Goal: Task Accomplishment & Management: Complete application form

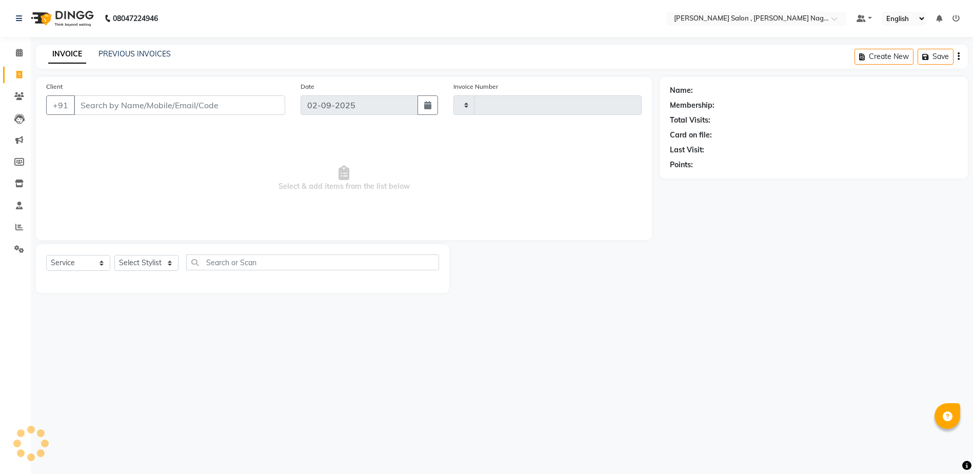
select select "service"
type input "2631"
select select "4120"
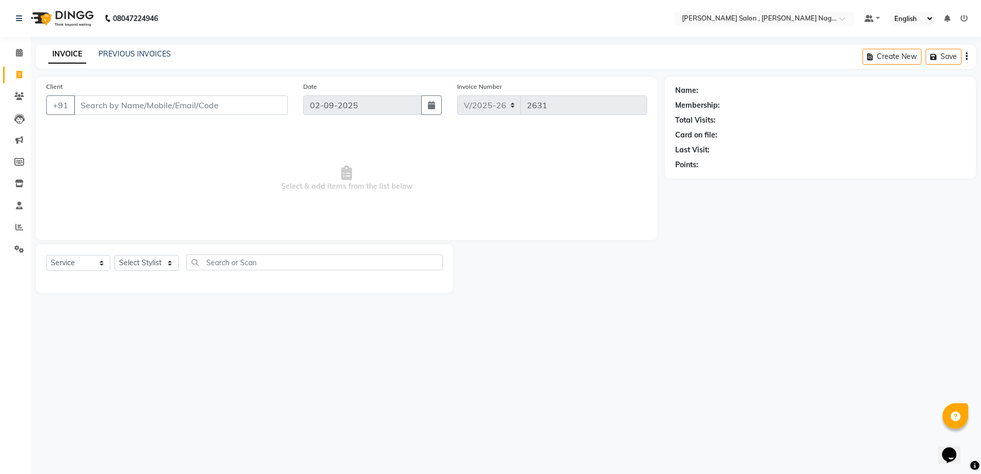
click at [285, 187] on span "Select & add items from the list below" at bounding box center [346, 178] width 601 height 103
click at [161, 108] on input "Client" at bounding box center [181, 104] width 214 height 19
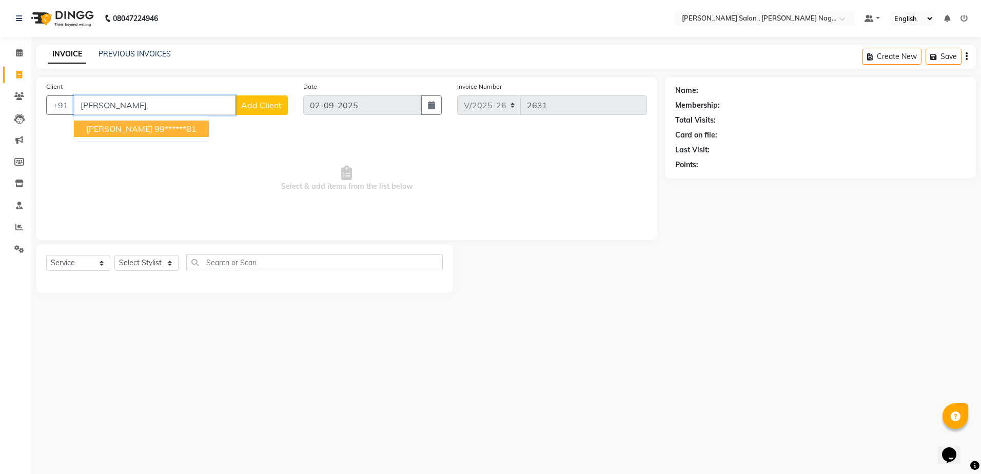
click at [187, 126] on ngb-highlight "99******81" at bounding box center [175, 129] width 42 height 10
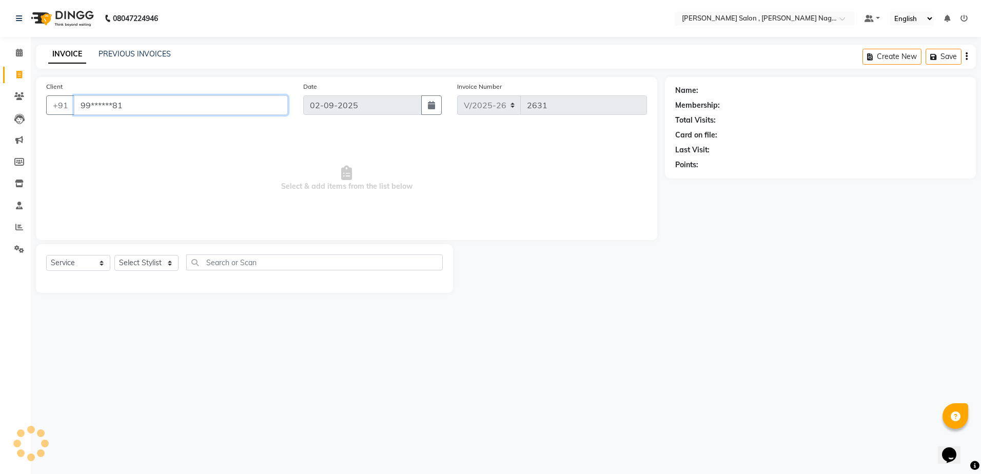
type input "99******81"
click at [169, 262] on select "Select Stylist [PERSON_NAME] [PERSON_NAME] HARSH isha pal [PERSON_NAME] [PERSON…" at bounding box center [146, 263] width 64 height 16
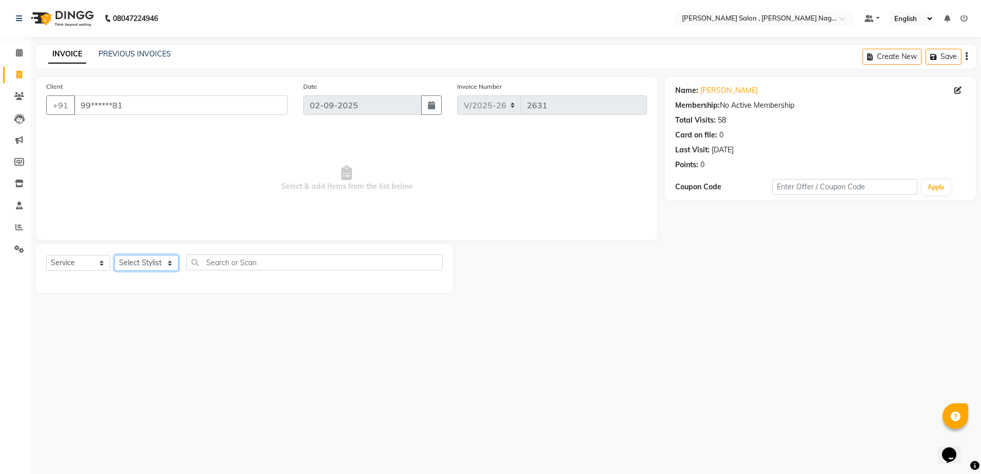
select select "33786"
click at [114, 255] on select "Select Stylist [PERSON_NAME] [PERSON_NAME] HARSH isha pal [PERSON_NAME] [PERSON…" at bounding box center [146, 263] width 64 height 16
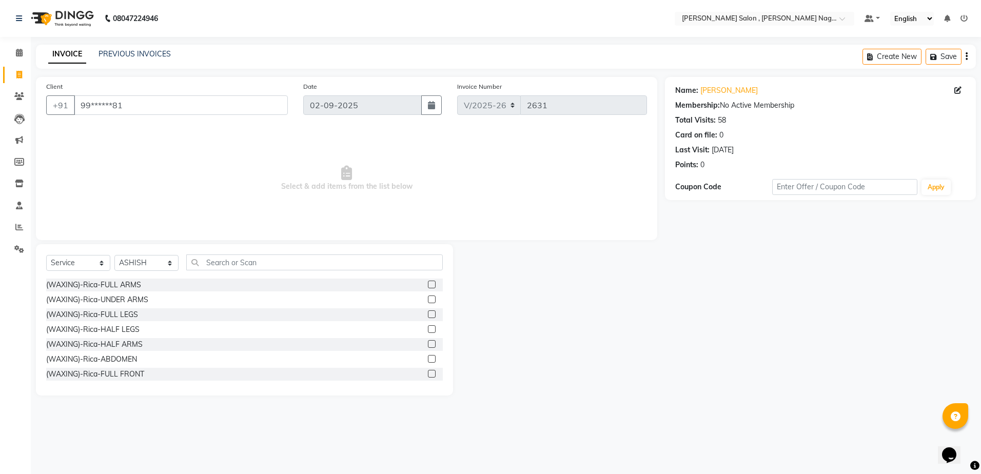
click at [211, 271] on div "Select Service Product Membership Package Voucher Prepaid Gift Card Select Styl…" at bounding box center [244, 267] width 397 height 24
click at [216, 268] on input "text" at bounding box center [314, 263] width 257 height 16
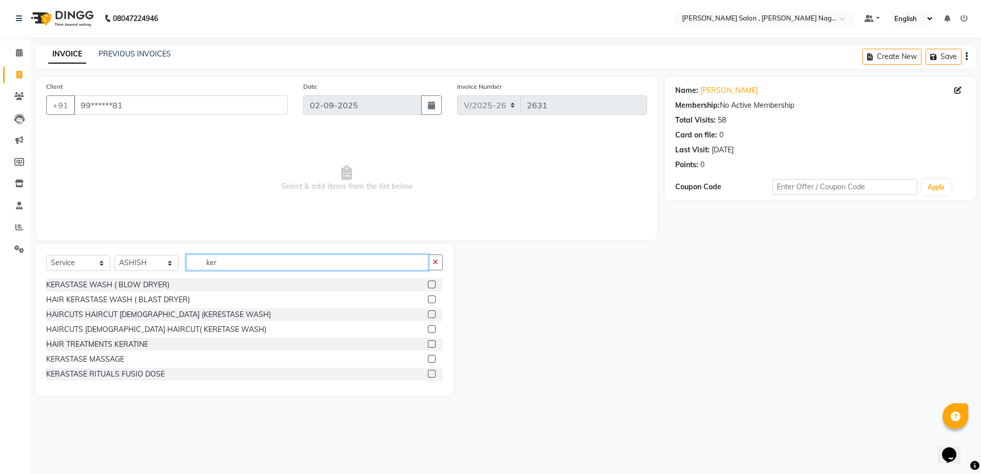
type input "ker"
click at [428, 302] on label at bounding box center [432, 300] width 8 height 8
click at [428, 302] on input "checkbox" at bounding box center [431, 300] width 7 height 7
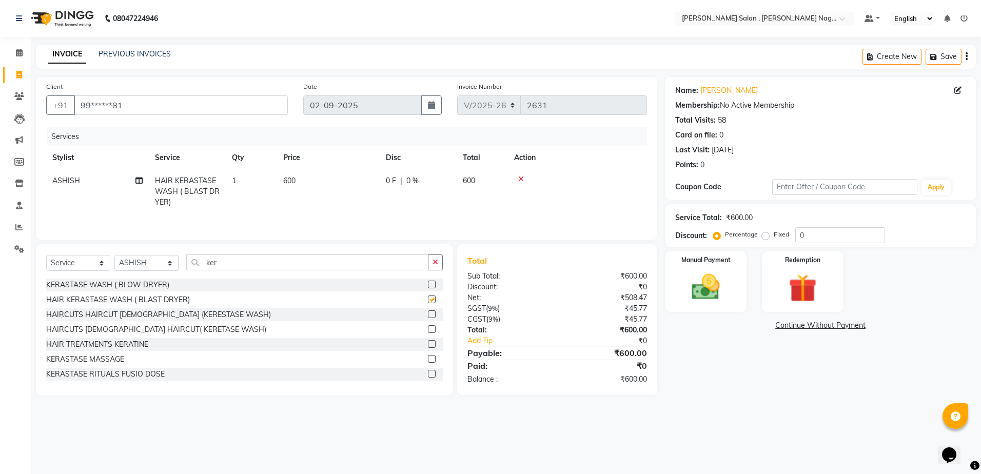
checkbox input "false"
click at [774, 238] on label "Fixed" at bounding box center [781, 234] width 15 height 9
click at [767, 238] on input "Fixed" at bounding box center [767, 234] width 7 height 7
radio input "true"
click at [841, 238] on input "0" at bounding box center [840, 235] width 90 height 16
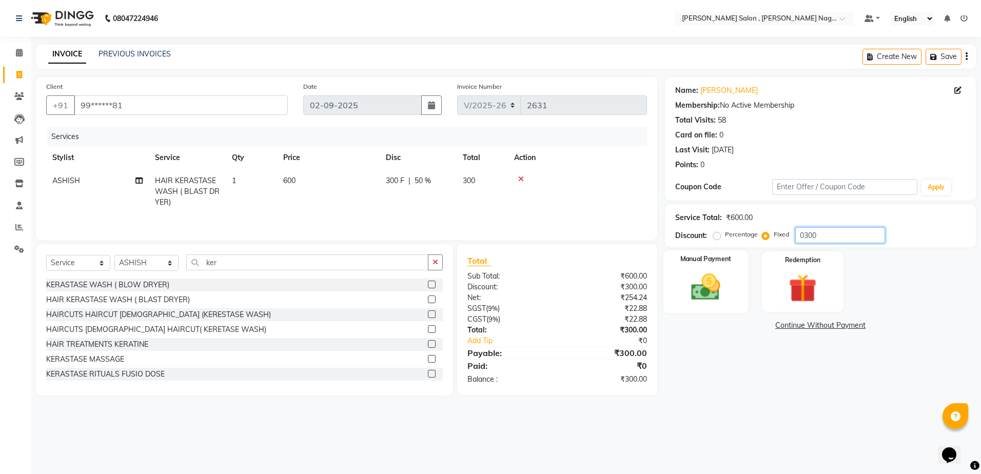
type input "0300"
click at [733, 300] on div "Manual Payment" at bounding box center [705, 281] width 85 height 63
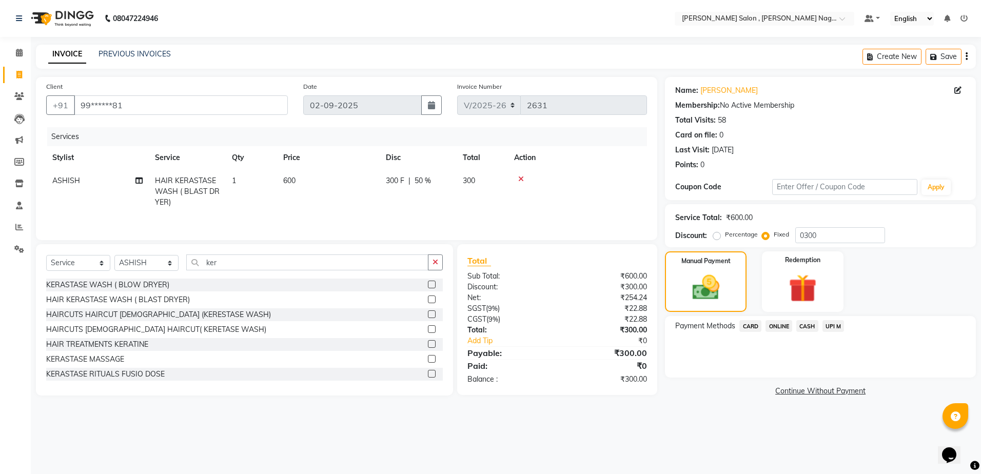
click at [802, 329] on span "CASH" at bounding box center [807, 326] width 22 height 12
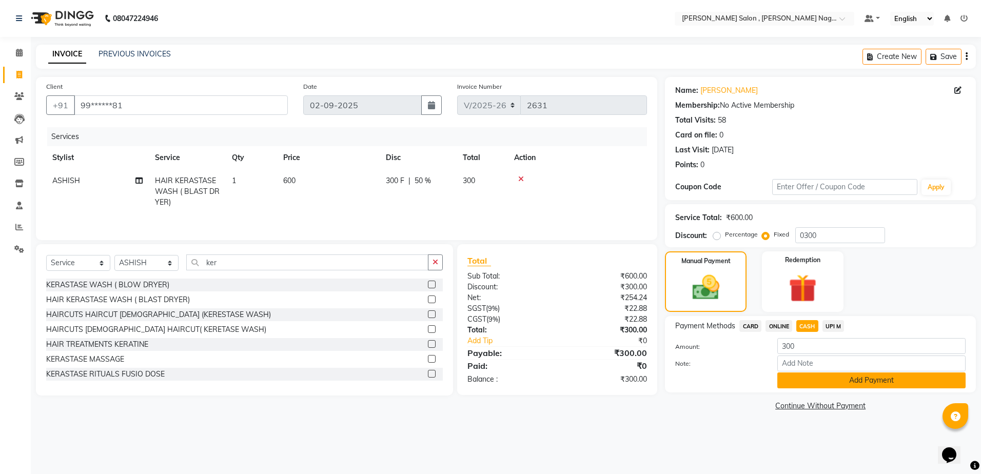
click at [788, 378] on button "Add Payment" at bounding box center [871, 381] width 188 height 16
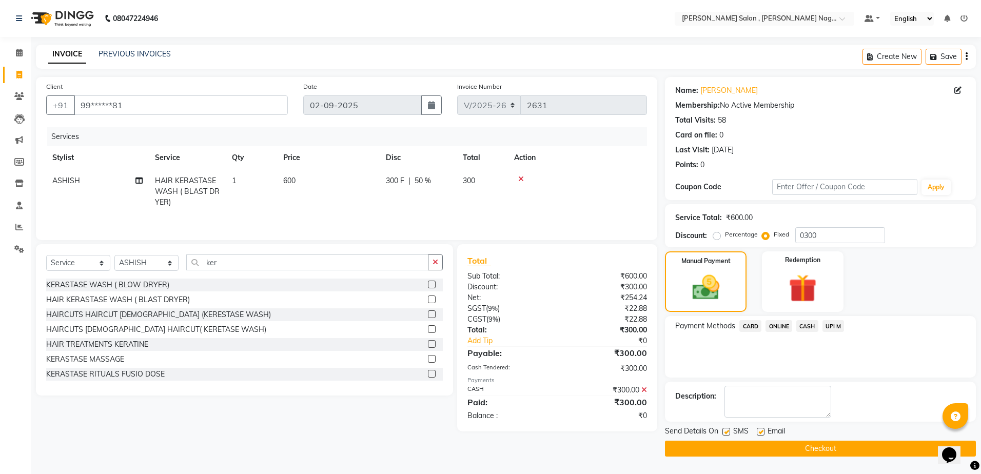
click at [727, 432] on label at bounding box center [726, 432] width 8 height 8
click at [727, 432] on input "checkbox" at bounding box center [725, 432] width 7 height 7
checkbox input "false"
click at [757, 432] on label at bounding box center [761, 432] width 8 height 8
click at [757, 432] on input "checkbox" at bounding box center [760, 432] width 7 height 7
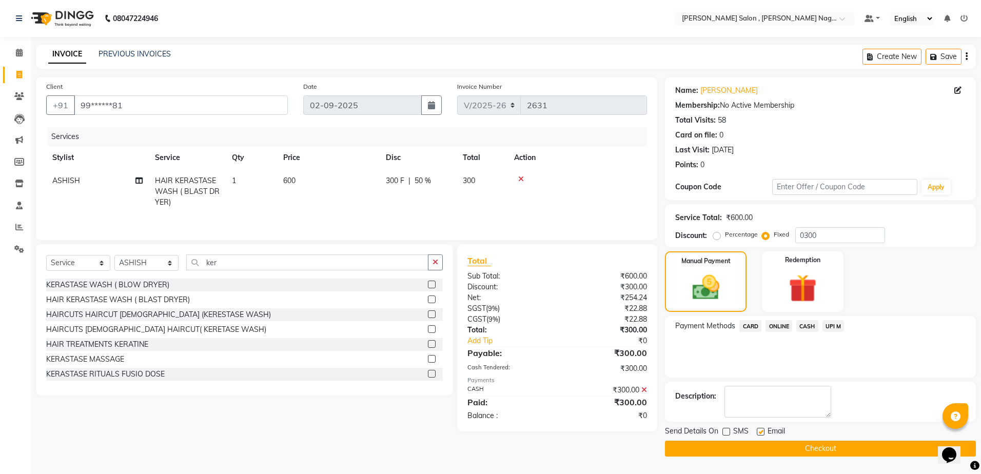
checkbox input "false"
click at [758, 446] on button "Checkout" at bounding box center [820, 449] width 311 height 16
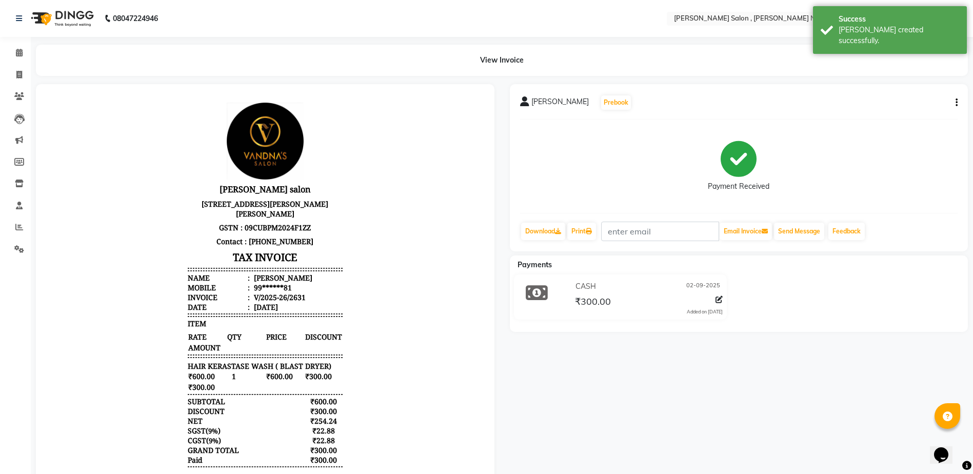
click at [633, 409] on div "[PERSON_NAME] Prebook Payment Received Download Print Email Invoice Send Messag…" at bounding box center [739, 293] width 474 height 419
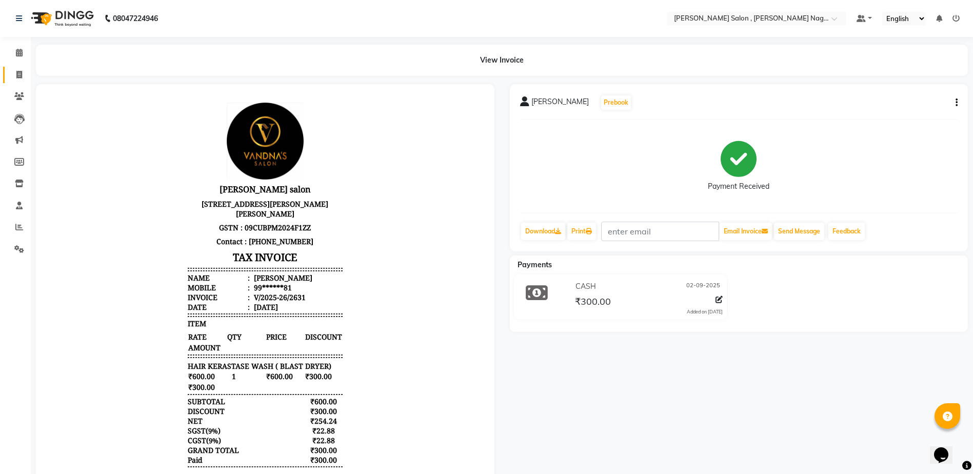
click at [26, 68] on link "Invoice" at bounding box center [15, 75] width 25 height 17
select select "service"
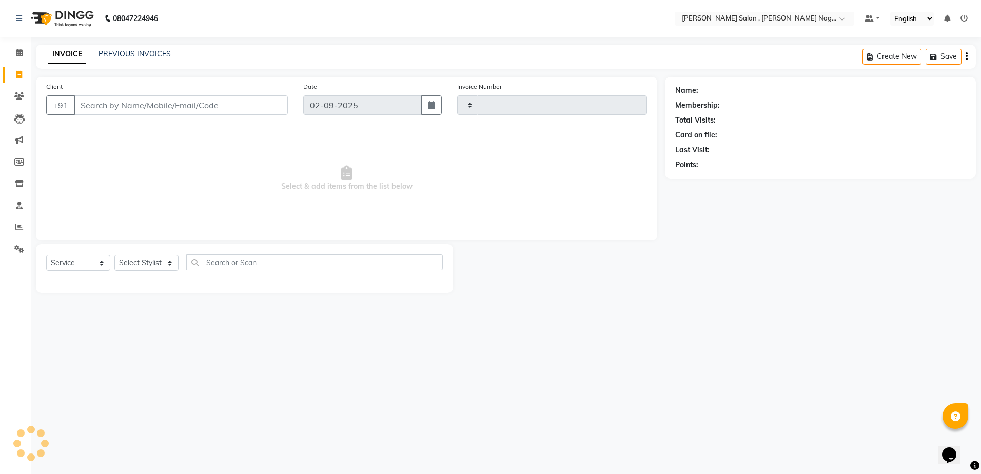
type input "2632"
select select "4120"
click at [133, 106] on input "Client" at bounding box center [181, 104] width 214 height 19
type input "8887704434"
click at [258, 114] on button "Add Client" at bounding box center [261, 104] width 53 height 19
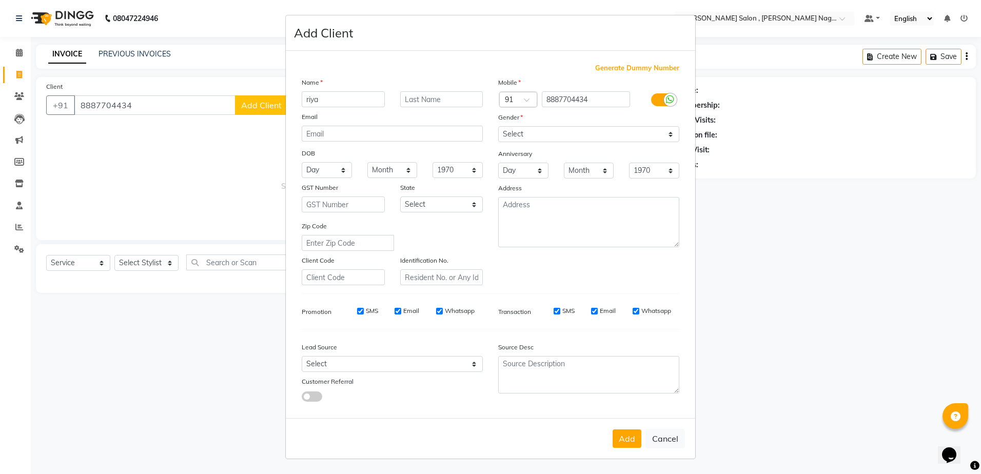
type input "riya"
click at [509, 141] on select "Select [DEMOGRAPHIC_DATA] [DEMOGRAPHIC_DATA] Other Prefer Not To Say" at bounding box center [588, 134] width 181 height 16
click at [498, 126] on select "Select [DEMOGRAPHIC_DATA] [DEMOGRAPHIC_DATA] Other Prefer Not To Say" at bounding box center [588, 134] width 181 height 16
click at [534, 131] on select "Select [DEMOGRAPHIC_DATA] [DEMOGRAPHIC_DATA] Other Prefer Not To Say" at bounding box center [588, 134] width 181 height 16
select select "[DEMOGRAPHIC_DATA]"
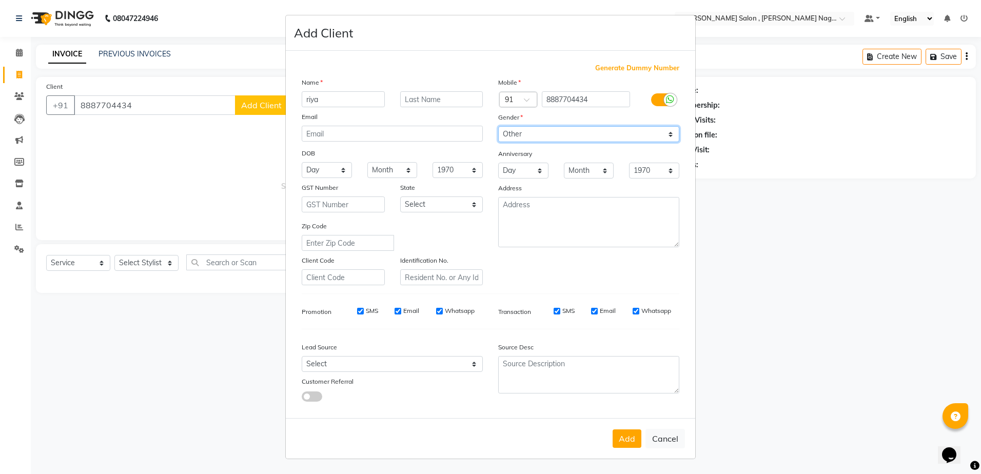
click at [498, 126] on select "Select [DEMOGRAPHIC_DATA] [DEMOGRAPHIC_DATA] Other Prefer Not To Say" at bounding box center [588, 134] width 181 height 16
click at [625, 431] on button "Add" at bounding box center [627, 438] width 29 height 18
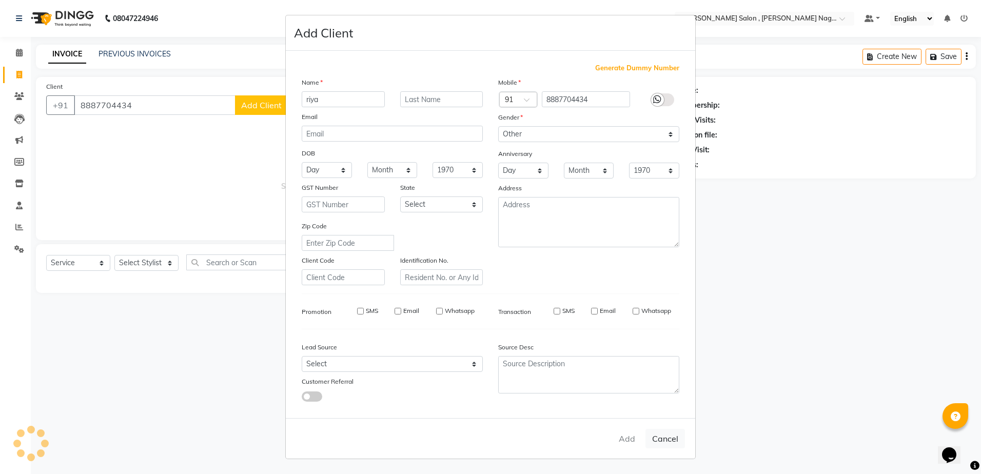
type input "88******34"
select select
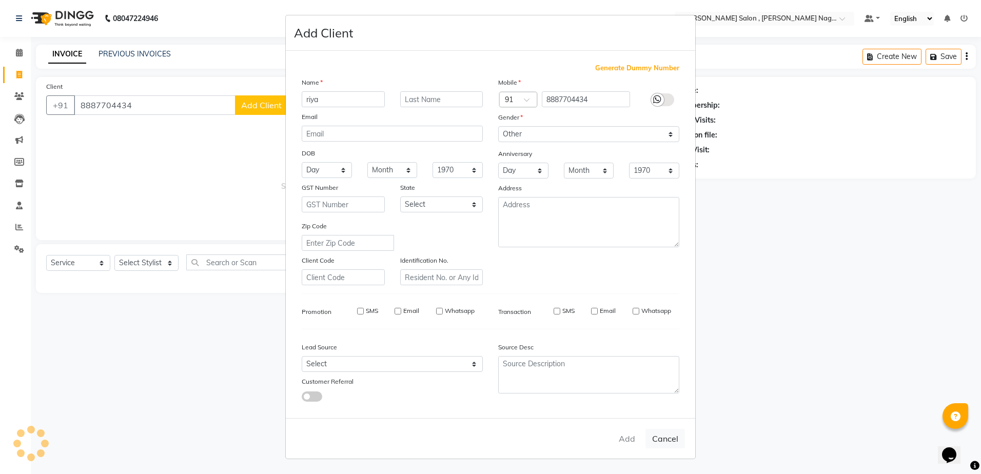
select select
checkbox input "false"
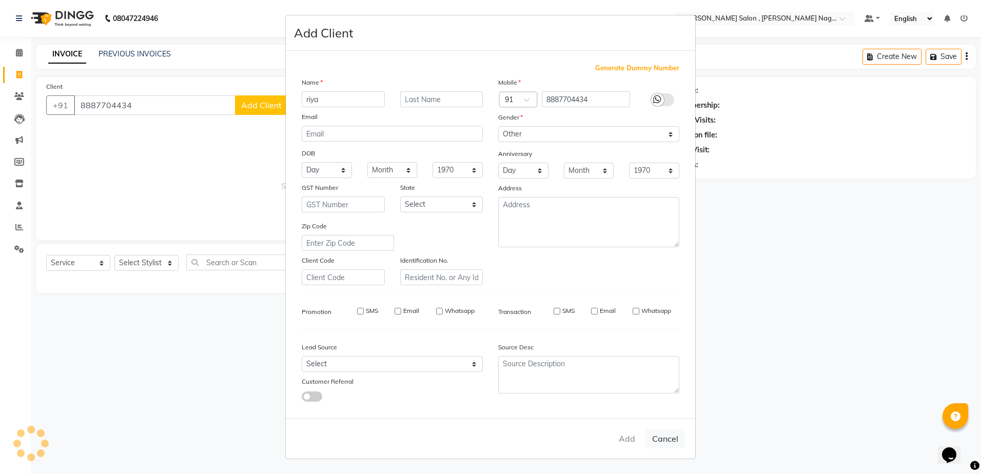
checkbox input "false"
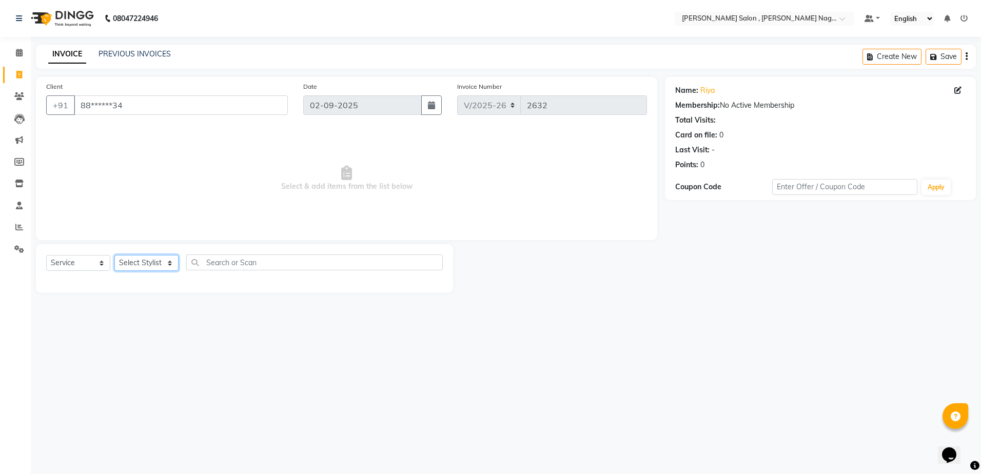
click at [134, 267] on select "Select Stylist [PERSON_NAME] [PERSON_NAME] HARSH isha pal [PERSON_NAME] [PERSON…" at bounding box center [146, 263] width 64 height 16
select select "21935"
click at [114, 255] on select "Select Stylist [PERSON_NAME] [PERSON_NAME] HARSH isha pal [PERSON_NAME] [PERSON…" at bounding box center [146, 263] width 64 height 16
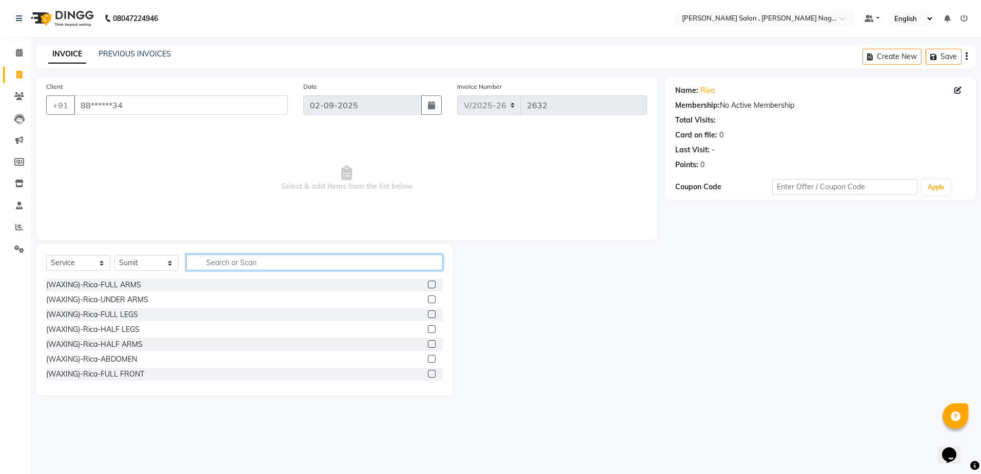
click at [210, 266] on input "text" at bounding box center [314, 263] width 257 height 16
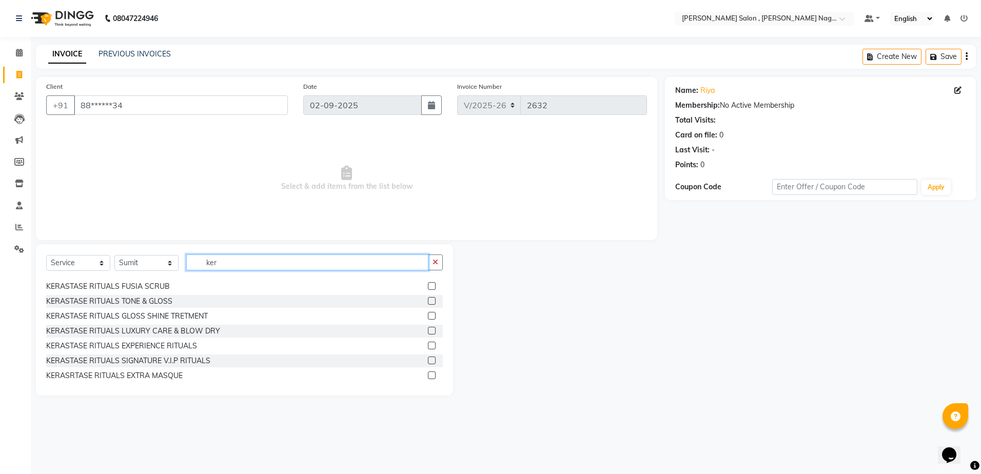
type input "ker"
click at [428, 361] on label at bounding box center [432, 361] width 8 height 8
click at [428, 361] on input "checkbox" at bounding box center [431, 361] width 7 height 7
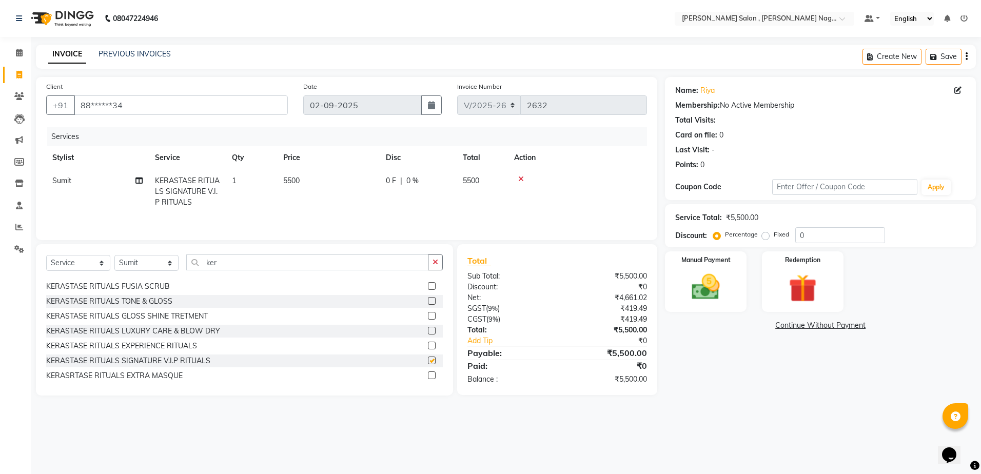
checkbox input "false"
click at [135, 260] on select "Select Stylist [PERSON_NAME] [PERSON_NAME] HARSH isha pal [PERSON_NAME] [PERSON…" at bounding box center [146, 263] width 64 height 16
select select "21941"
click at [114, 255] on select "Select Stylist [PERSON_NAME] [PERSON_NAME] HARSH isha pal [PERSON_NAME] [PERSON…" at bounding box center [146, 263] width 64 height 16
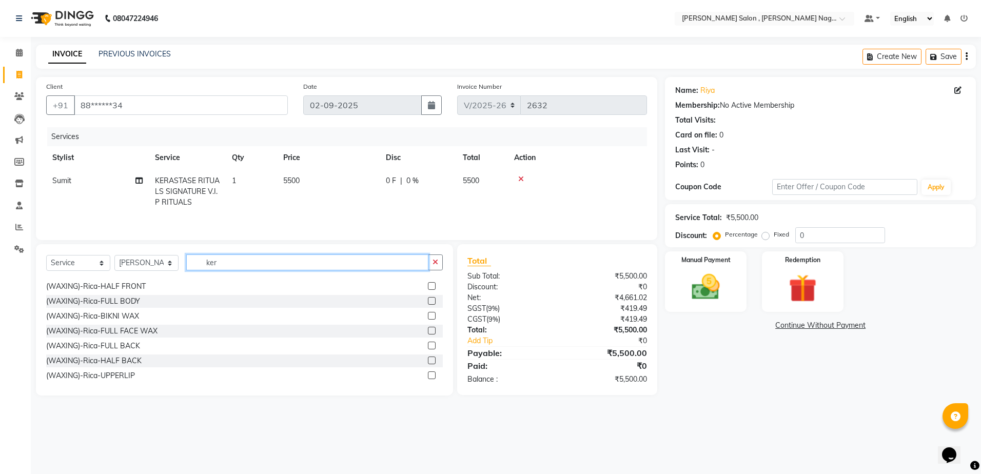
click at [256, 267] on input "ker" at bounding box center [307, 263] width 242 height 16
type input "k"
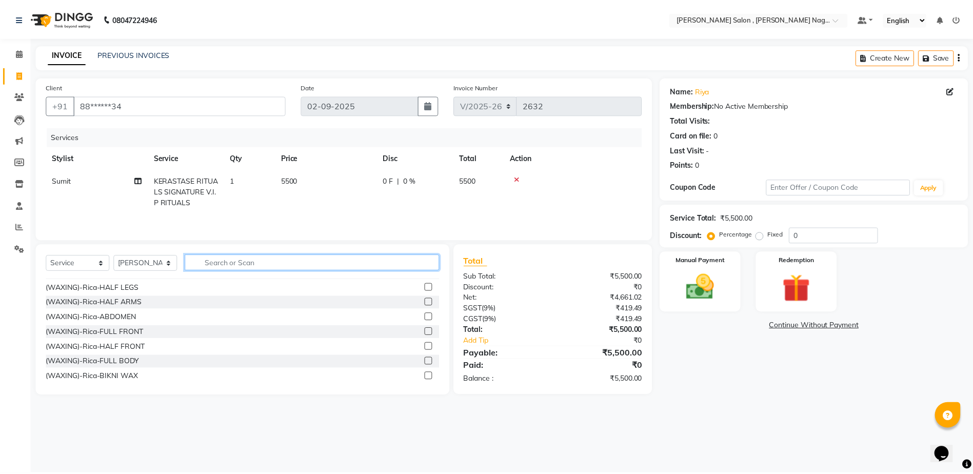
scroll to position [0, 0]
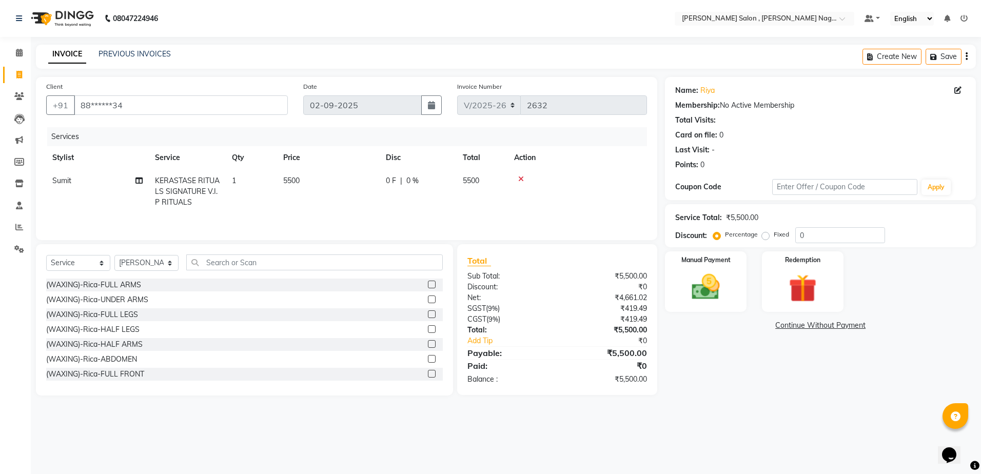
click at [428, 282] on label at bounding box center [432, 285] width 8 height 8
click at [428, 282] on input "checkbox" at bounding box center [431, 285] width 7 height 7
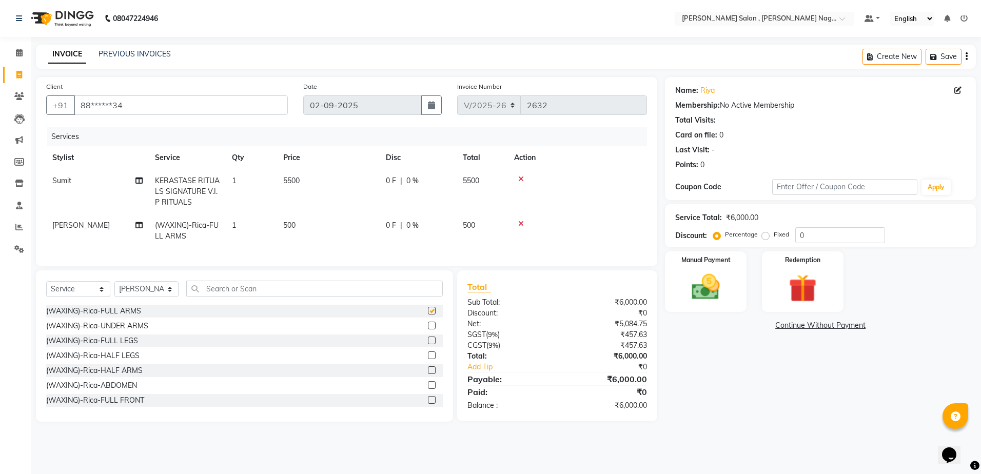
checkbox input "false"
click at [428, 329] on label at bounding box center [432, 326] width 8 height 8
click at [428, 329] on input "checkbox" at bounding box center [431, 326] width 7 height 7
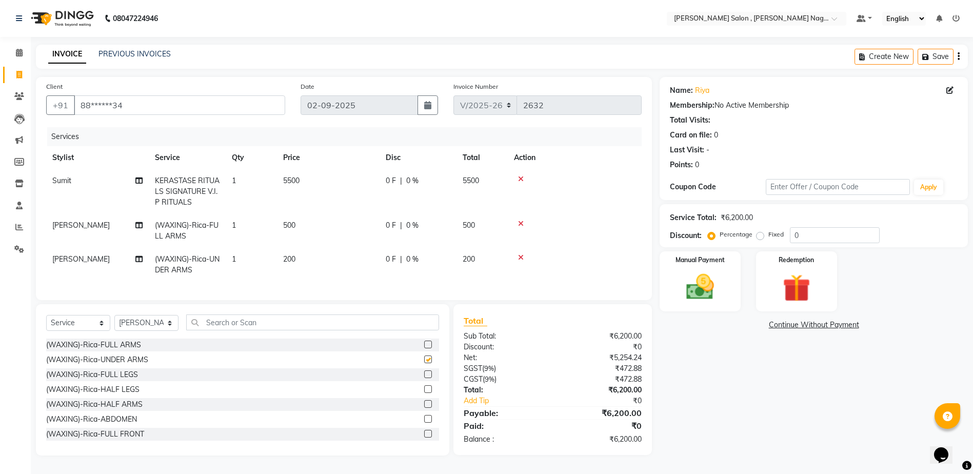
checkbox input "false"
click at [424, 393] on label at bounding box center [428, 389] width 8 height 8
click at [424, 393] on input "checkbox" at bounding box center [427, 389] width 7 height 7
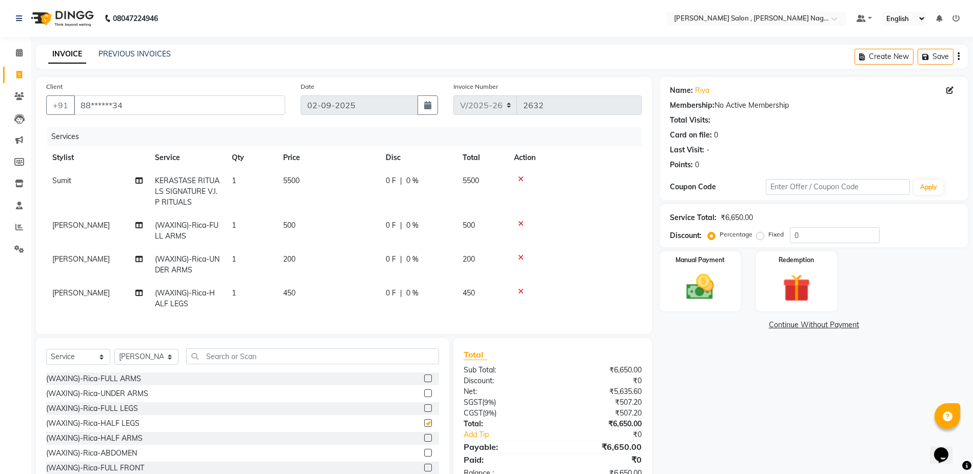
checkbox input "false"
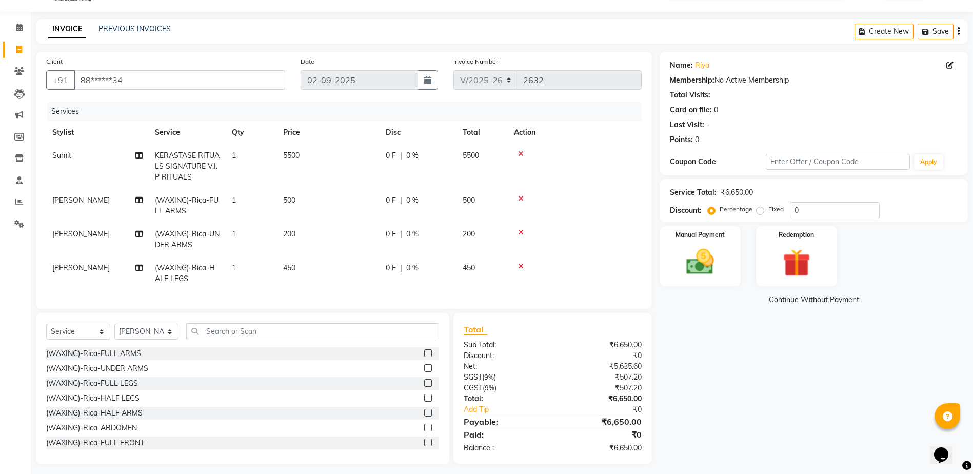
scroll to position [38, 0]
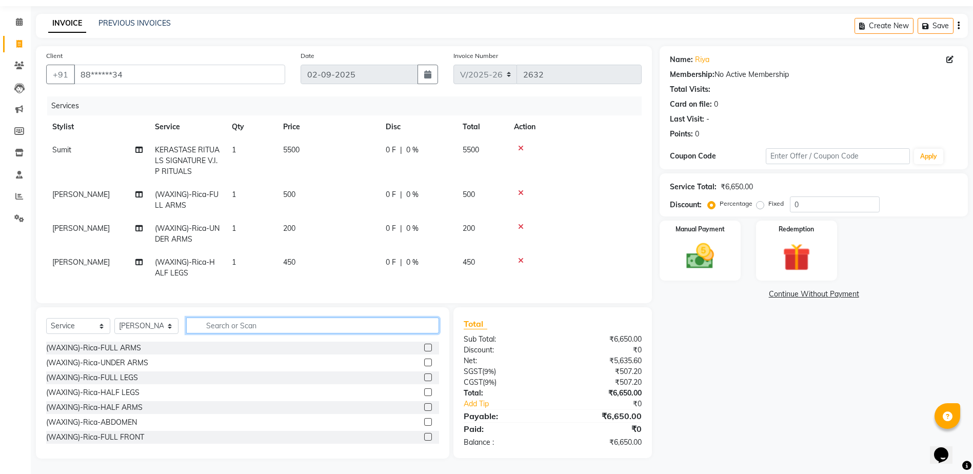
click at [343, 320] on input "text" at bounding box center [312, 326] width 253 height 16
type input "o3 c"
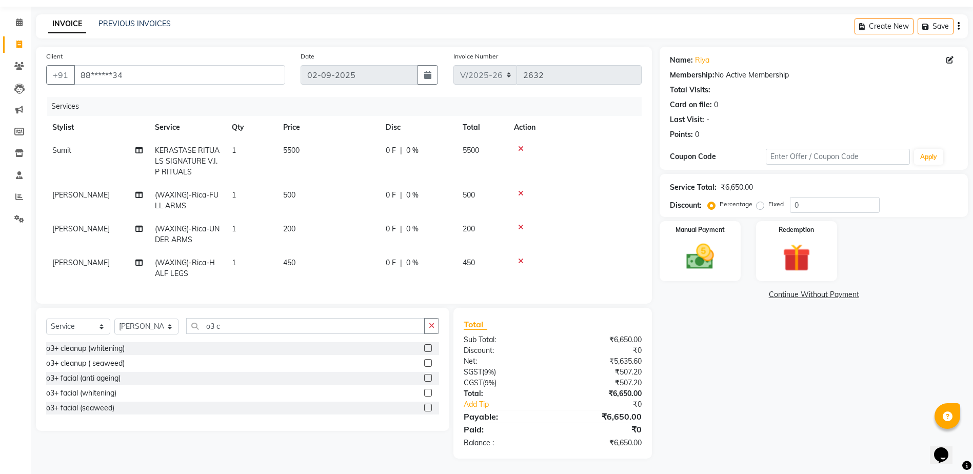
click at [426, 351] on label at bounding box center [428, 348] width 8 height 8
click at [426, 351] on input "checkbox" at bounding box center [427, 348] width 7 height 7
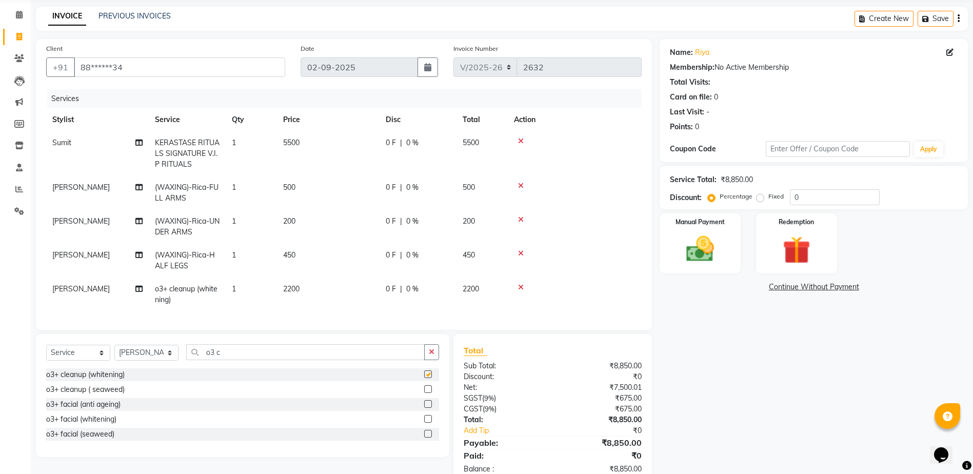
checkbox input "false"
click at [769, 201] on label "Fixed" at bounding box center [776, 196] width 15 height 9
click at [760, 200] on input "Fixed" at bounding box center [762, 196] width 7 height 7
radio input "true"
click at [845, 199] on input "0" at bounding box center [835, 197] width 90 height 16
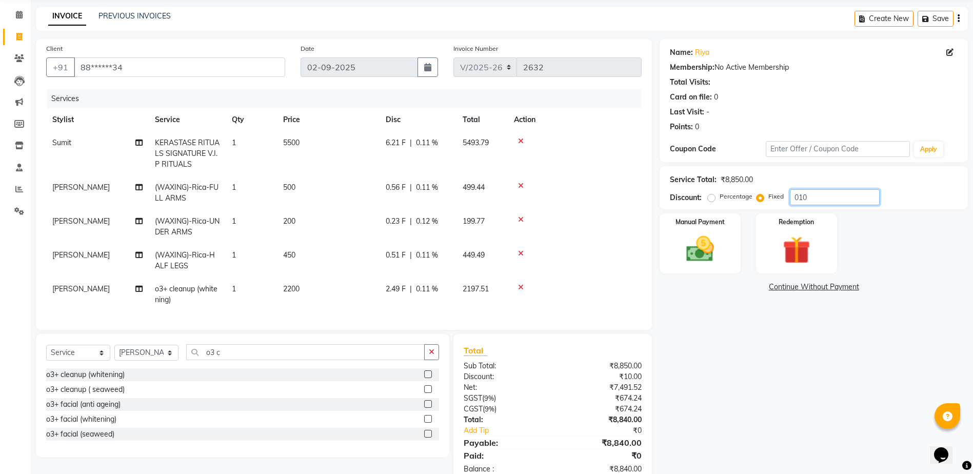
type input "010"
click at [720, 199] on label "Percentage" at bounding box center [736, 196] width 33 height 9
click at [713, 199] on input "Percentage" at bounding box center [713, 196] width 7 height 7
radio input "true"
click at [714, 257] on img at bounding box center [700, 248] width 47 height 33
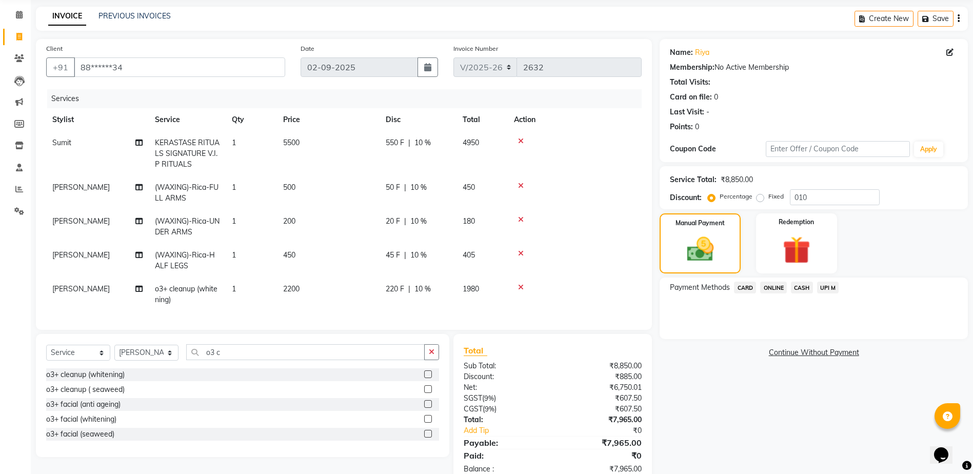
click at [781, 288] on span "ONLINE" at bounding box center [773, 288] width 27 height 12
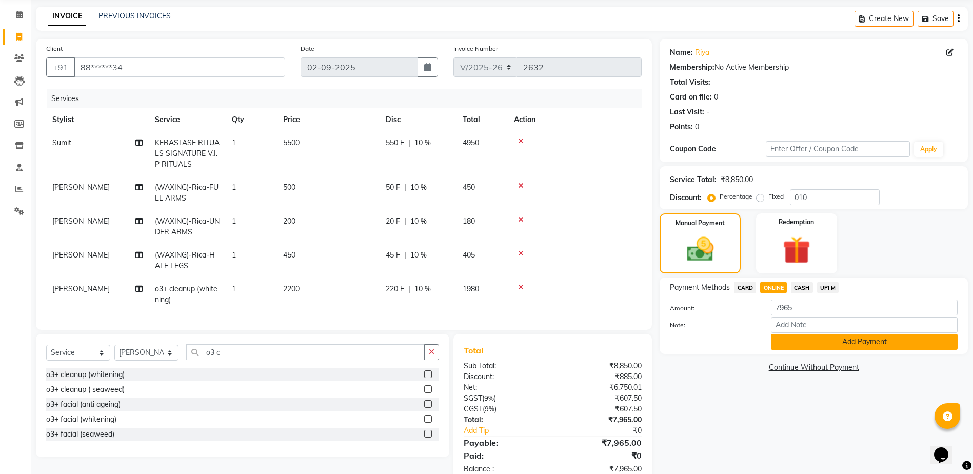
click at [799, 340] on button "Add Payment" at bounding box center [864, 342] width 187 height 16
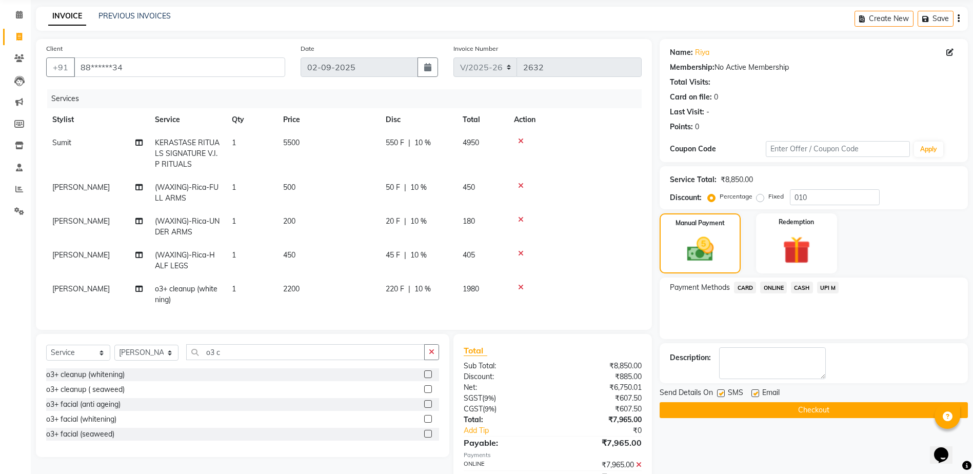
click at [719, 395] on label at bounding box center [721, 393] width 8 height 8
click at [719, 395] on input "checkbox" at bounding box center [720, 393] width 7 height 7
checkbox input "false"
click at [754, 394] on label at bounding box center [756, 393] width 8 height 8
click at [754, 394] on input "checkbox" at bounding box center [755, 393] width 7 height 7
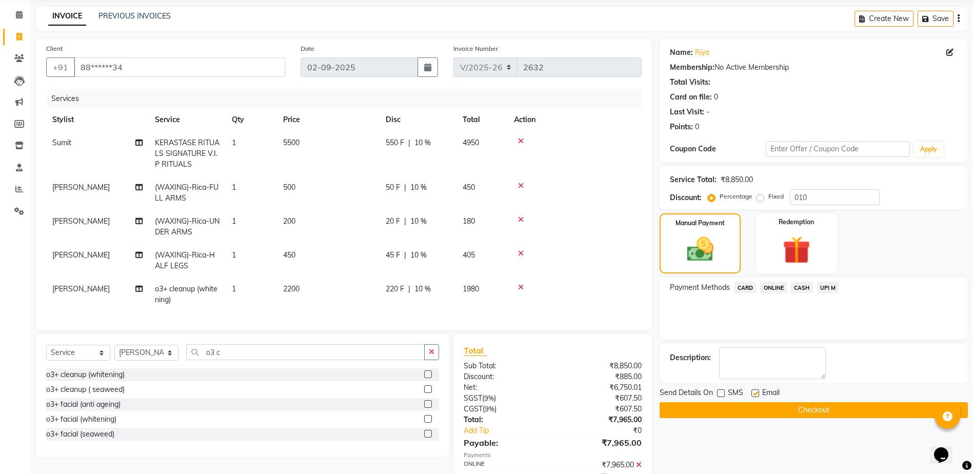
checkbox input "false"
click at [753, 412] on button "Checkout" at bounding box center [814, 410] width 308 height 16
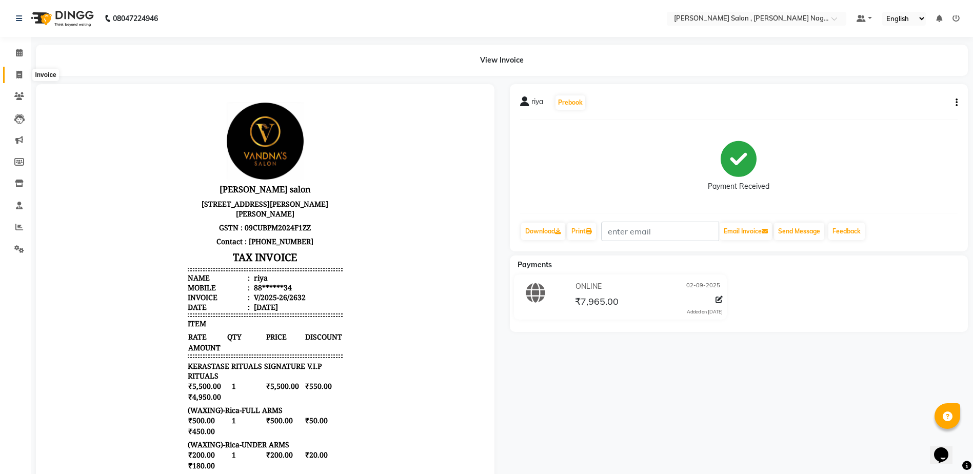
click at [20, 69] on span at bounding box center [19, 75] width 18 height 12
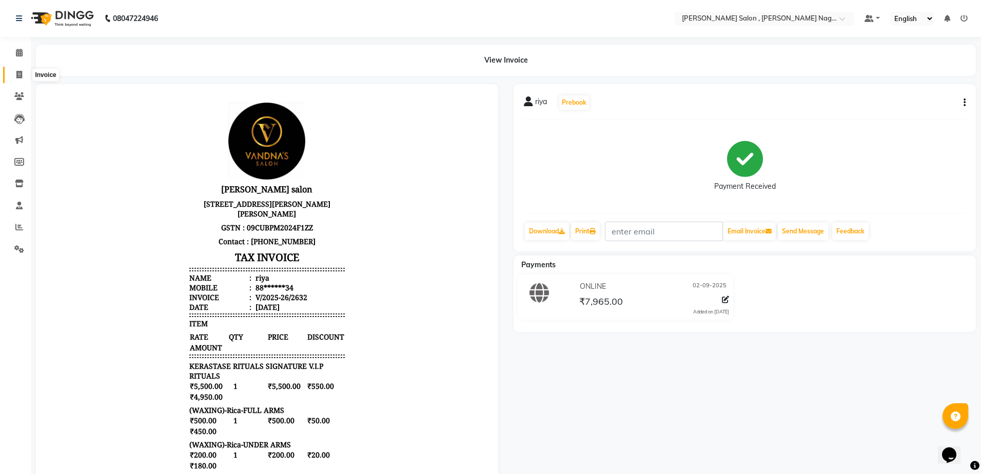
select select "service"
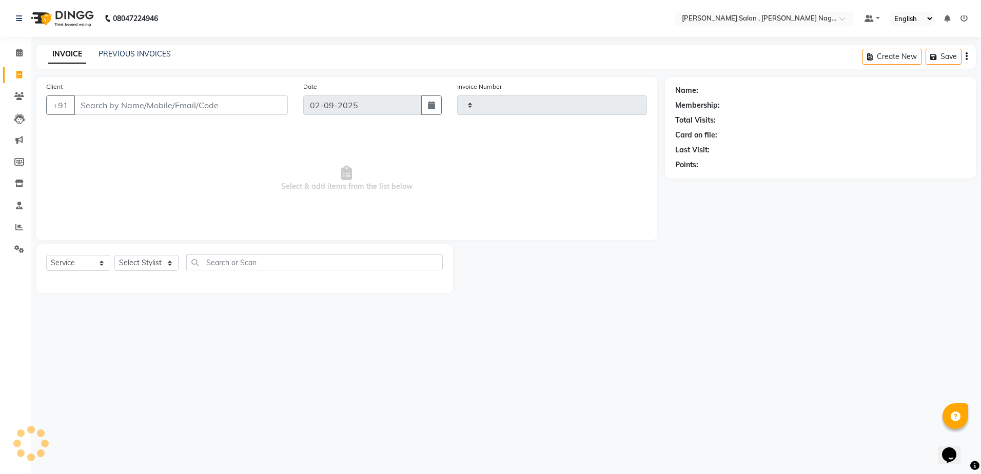
type input "2633"
select select "4120"
click at [973, 145] on html "08047224946 Select Location × [PERSON_NAME] Salon , [PERSON_NAME] Nagar Default…" at bounding box center [490, 237] width 981 height 474
drag, startPoint x: 180, startPoint y: 91, endPoint x: 180, endPoint y: 106, distance: 14.4
click at [180, 106] on div "Client +91" at bounding box center [166, 102] width 257 height 42
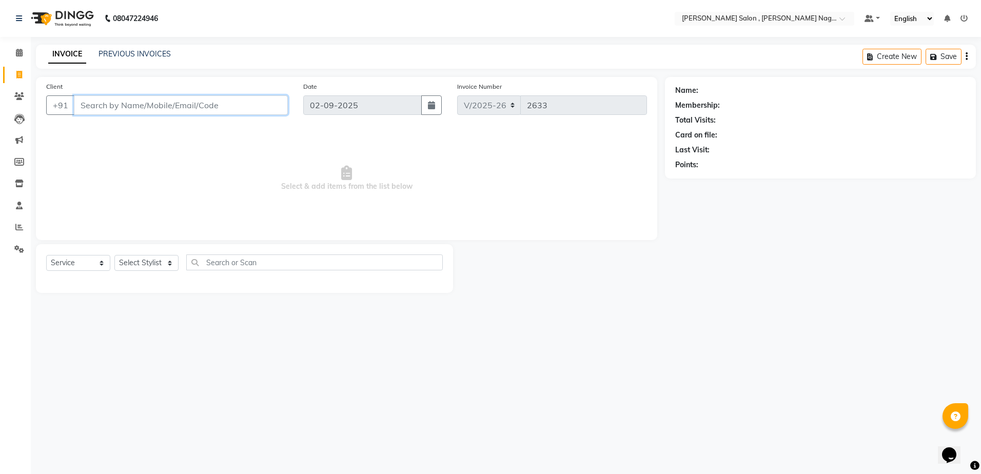
click at [180, 106] on input "Client" at bounding box center [181, 104] width 214 height 19
click at [155, 133] on ngb-highlight "81******51" at bounding box center [139, 129] width 42 height 10
type input "81******51"
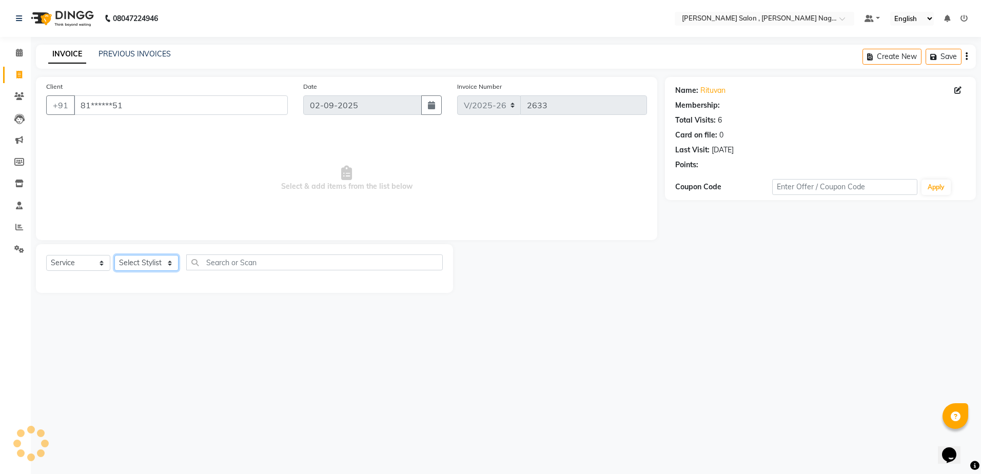
click at [146, 270] on select "Select Stylist [PERSON_NAME] [PERSON_NAME] HARSH isha pal [PERSON_NAME] [PERSON…" at bounding box center [146, 263] width 64 height 16
select select "21728"
click at [114, 255] on select "Select Stylist [PERSON_NAME] [PERSON_NAME] HARSH isha pal [PERSON_NAME] [PERSON…" at bounding box center [146, 263] width 64 height 16
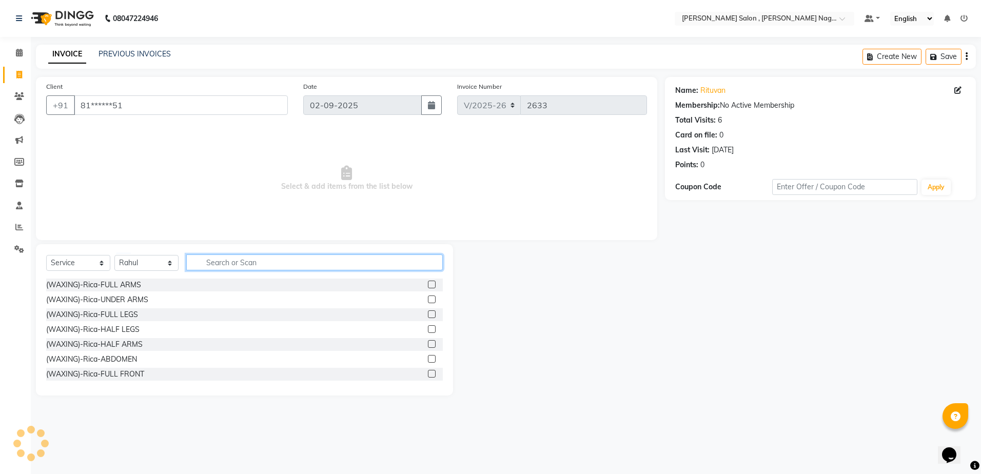
click at [207, 263] on input "text" at bounding box center [314, 263] width 257 height 16
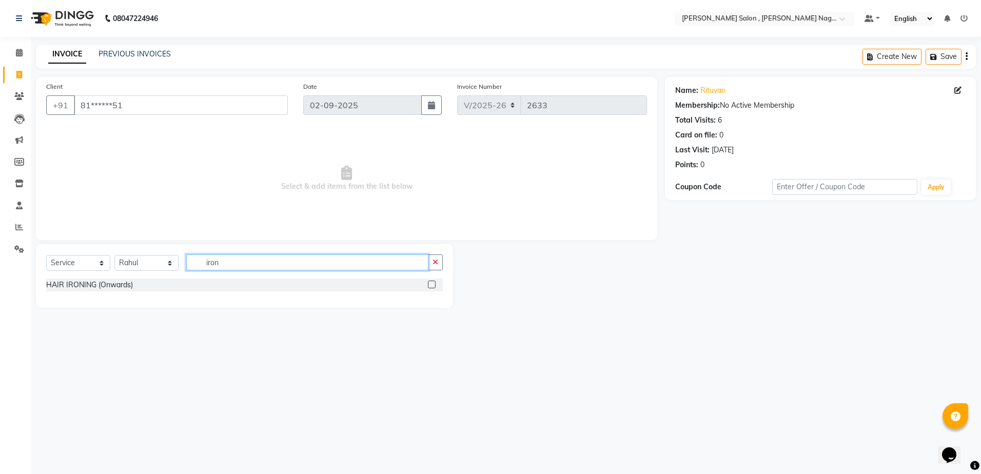
type input "iron"
click at [433, 281] on label at bounding box center [432, 285] width 8 height 8
click at [433, 282] on input "checkbox" at bounding box center [431, 285] width 7 height 7
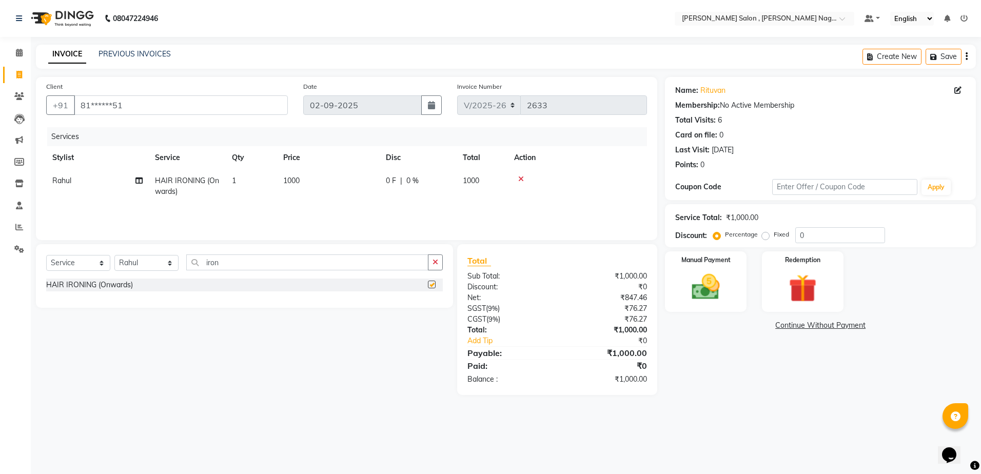
checkbox input "false"
click at [678, 287] on div "Manual Payment" at bounding box center [705, 281] width 85 height 63
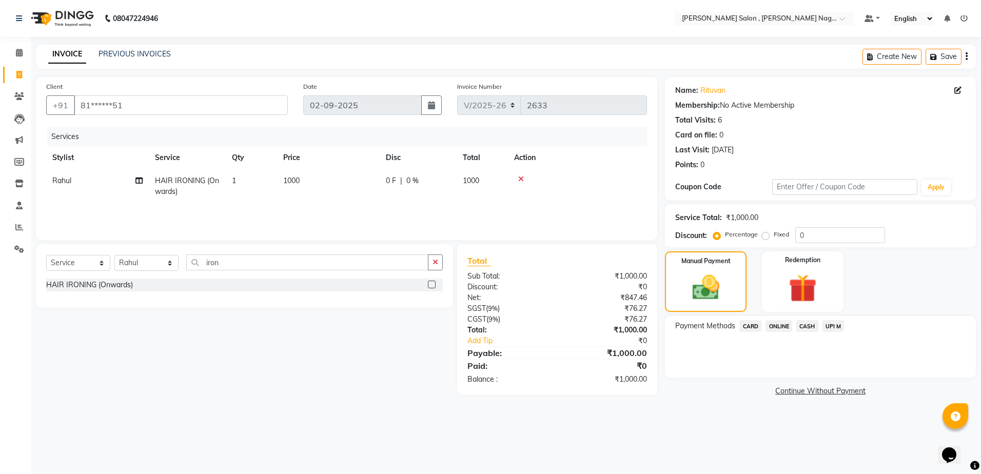
click at [802, 327] on span "CASH" at bounding box center [807, 326] width 22 height 12
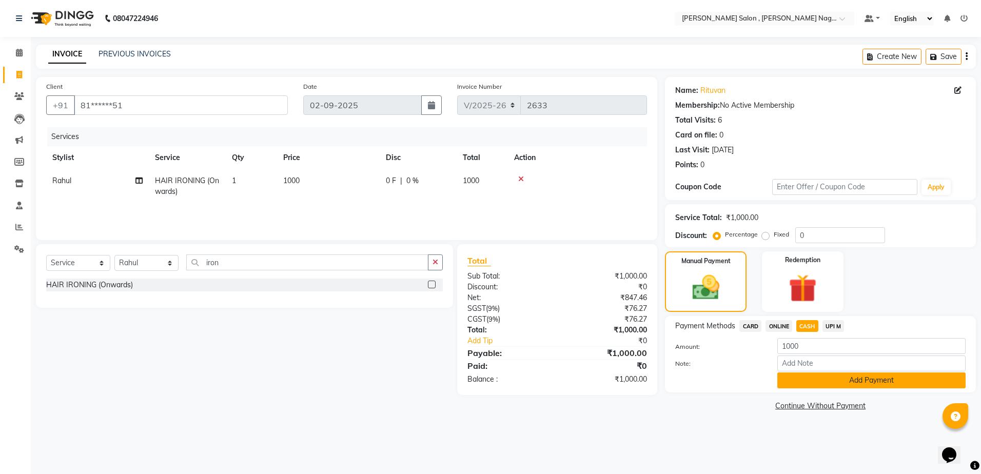
click at [788, 378] on button "Add Payment" at bounding box center [871, 381] width 188 height 16
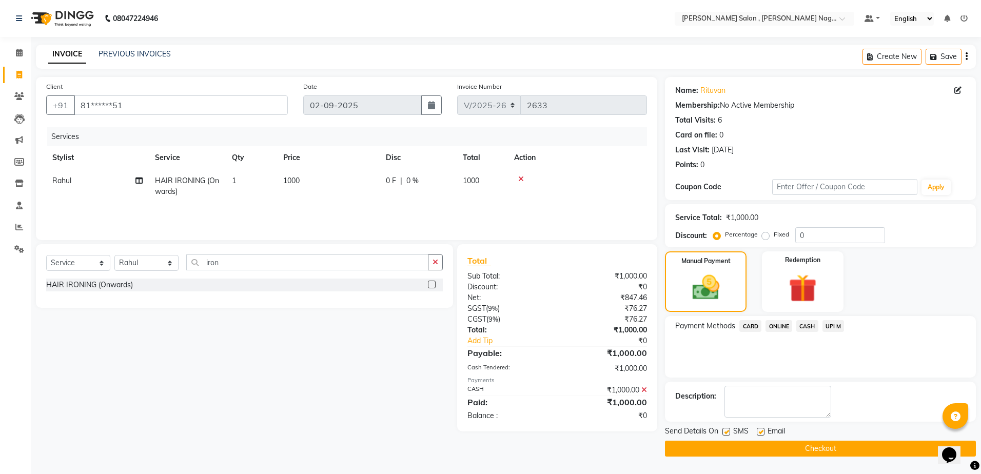
click at [730, 429] on label at bounding box center [726, 432] width 8 height 8
click at [729, 429] on input "checkbox" at bounding box center [725, 432] width 7 height 7
checkbox input "false"
click at [760, 434] on label at bounding box center [761, 432] width 8 height 8
click at [760, 434] on input "checkbox" at bounding box center [760, 432] width 7 height 7
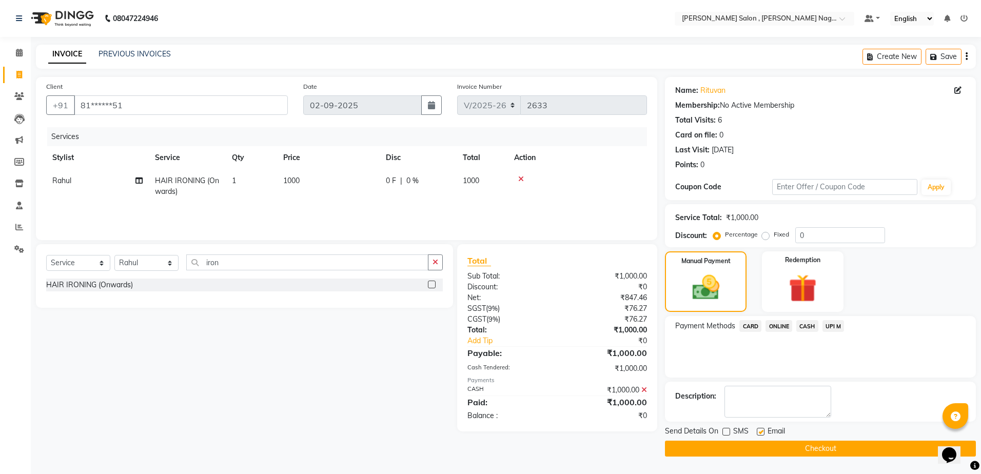
checkbox input "false"
click at [757, 440] on div "Send Details On SMS Email Checkout" at bounding box center [820, 441] width 311 height 31
click at [731, 453] on button "Checkout" at bounding box center [820, 449] width 311 height 16
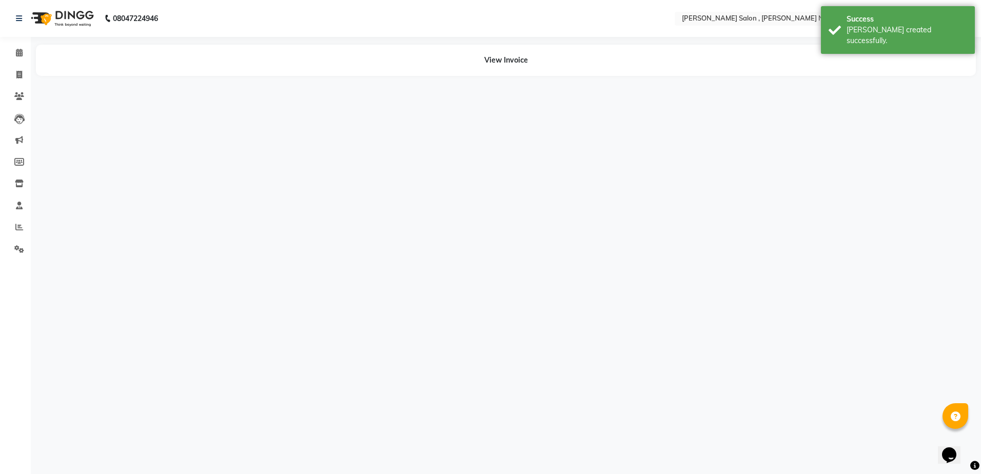
click at [450, 379] on div "08047224946 Select Location × [PERSON_NAME] Salon , [PERSON_NAME] Nagar Default…" at bounding box center [490, 237] width 981 height 474
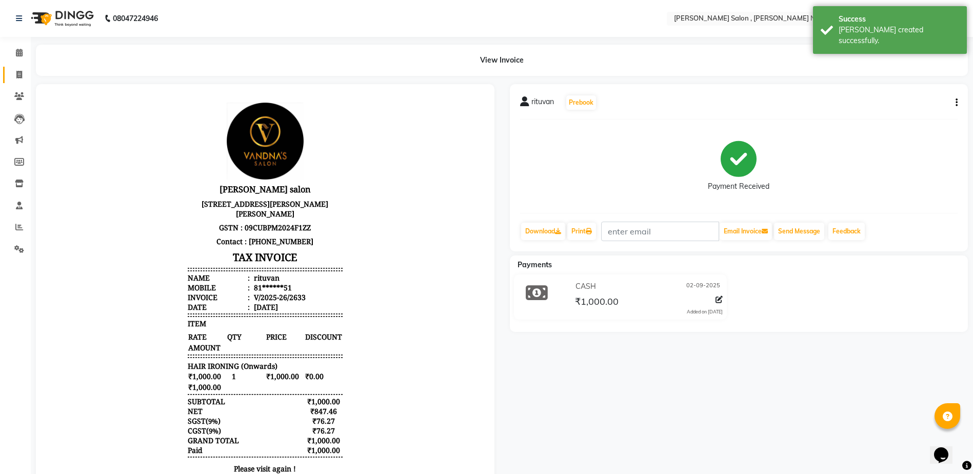
click at [10, 75] on link "Invoice" at bounding box center [15, 75] width 25 height 17
select select "service"
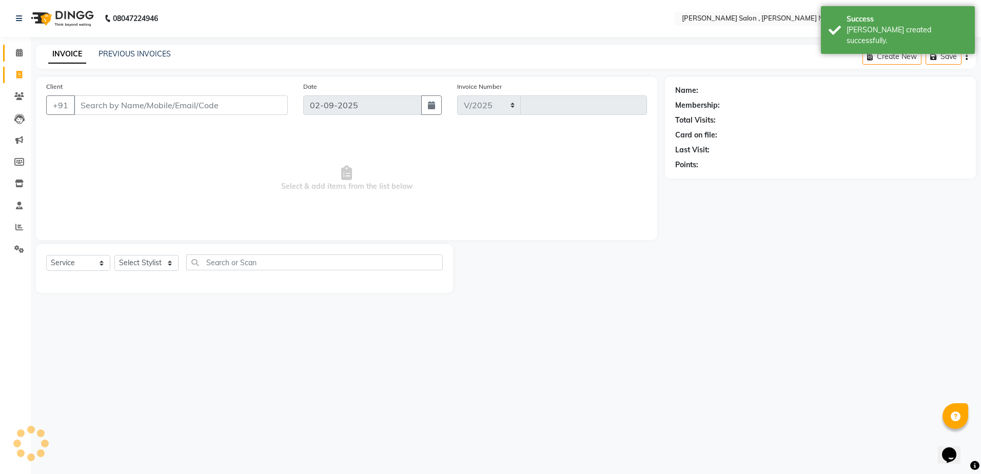
select select "4120"
type input "2634"
